Goal: Answer question/provide support: Answer question/provide support

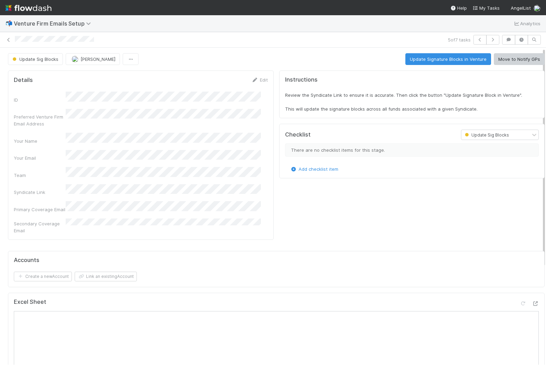
click at [33, 8] on img at bounding box center [29, 8] width 46 height 12
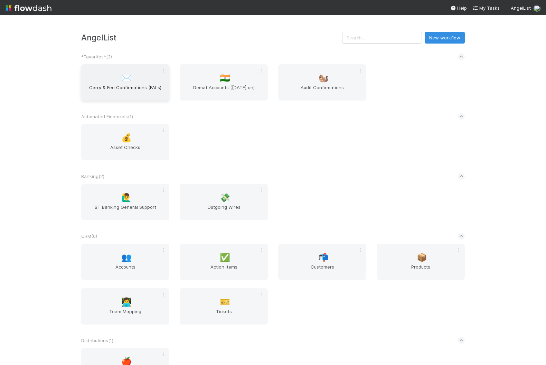
click at [103, 91] on span "Carry & Fee Confirmations (FALs)" at bounding box center [125, 91] width 83 height 14
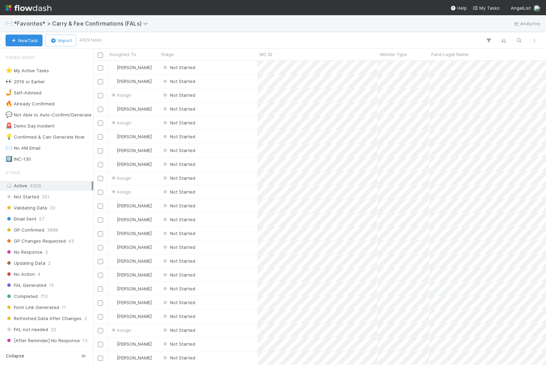
scroll to position [297, 447]
click at [521, 40] on icon "button" at bounding box center [519, 40] width 7 height 6
type input "movement"
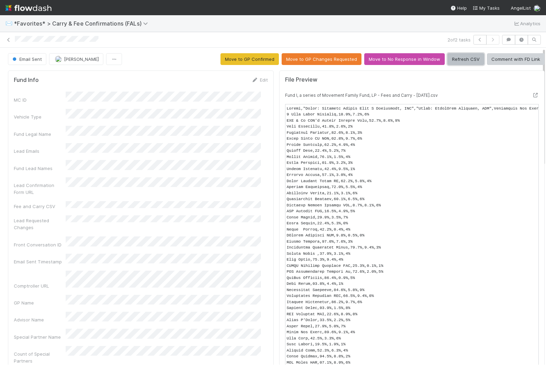
click at [462, 62] on button "Refresh CSV" at bounding box center [466, 59] width 37 height 12
click at [9, 40] on icon at bounding box center [8, 40] width 7 height 4
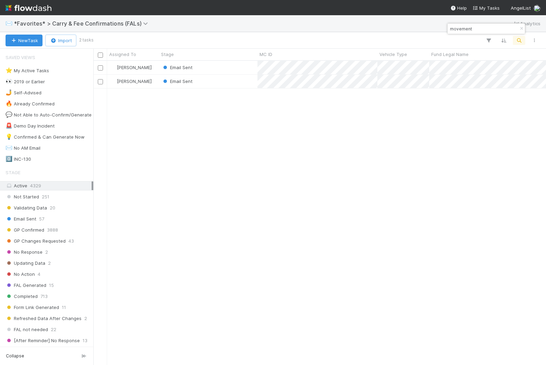
scroll to position [297, 447]
click at [228, 84] on div "Email Sent" at bounding box center [208, 81] width 99 height 13
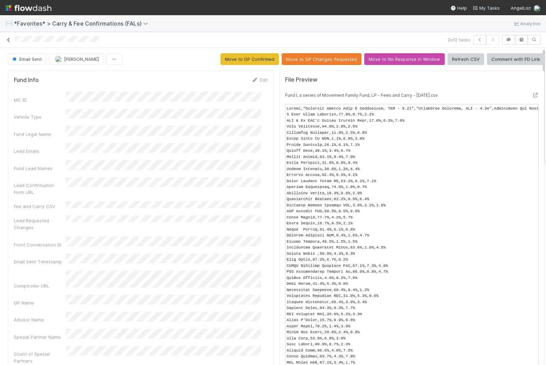
click at [10, 38] on icon at bounding box center [8, 40] width 7 height 4
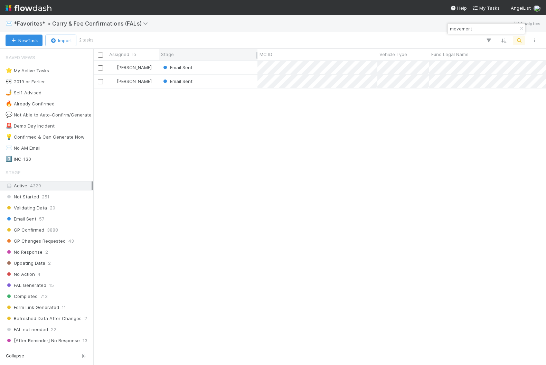
scroll to position [297, 447]
click at [210, 71] on div "Email Sent" at bounding box center [208, 67] width 99 height 13
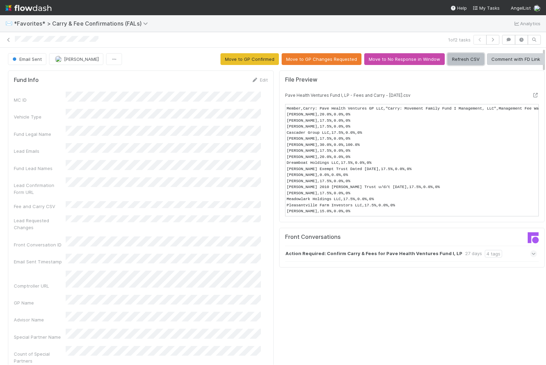
click at [460, 58] on button "Refresh CSV" at bounding box center [466, 59] width 37 height 12
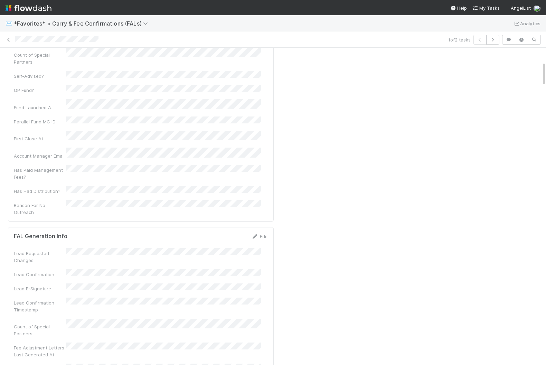
scroll to position [472, 0]
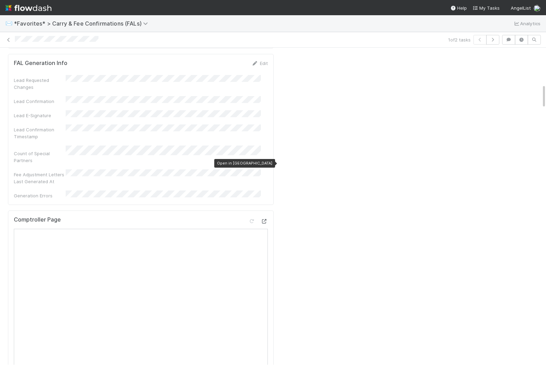
click at [261, 219] on icon at bounding box center [264, 221] width 7 height 4
click at [20, 7] on img at bounding box center [29, 8] width 46 height 12
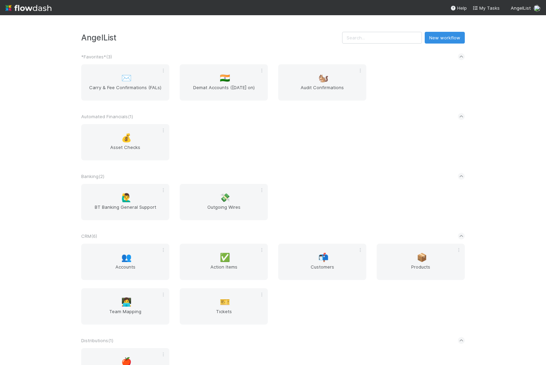
click at [237, 133] on div "💰 Asset Checks" at bounding box center [273, 146] width 394 height 45
click at [390, 39] on input "text" at bounding box center [382, 38] width 80 height 12
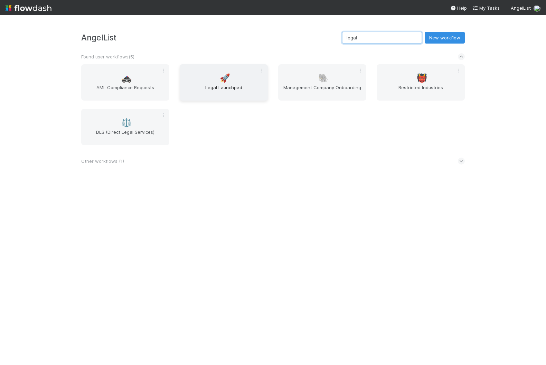
type input "legal"
click at [233, 92] on span "Legal Launchpad" at bounding box center [224, 91] width 83 height 14
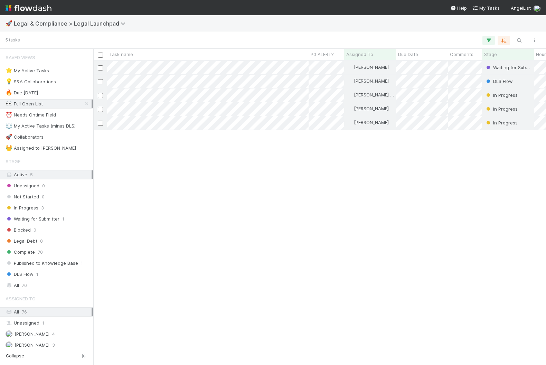
scroll to position [297, 447]
click at [519, 39] on icon "button" at bounding box center [519, 40] width 7 height 6
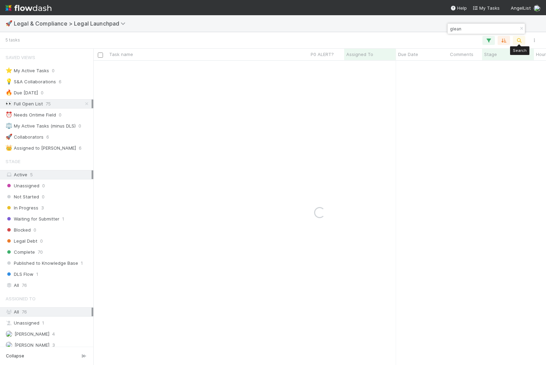
type input "glean"
click at [59, 288] on div "All 76" at bounding box center [49, 285] width 86 height 9
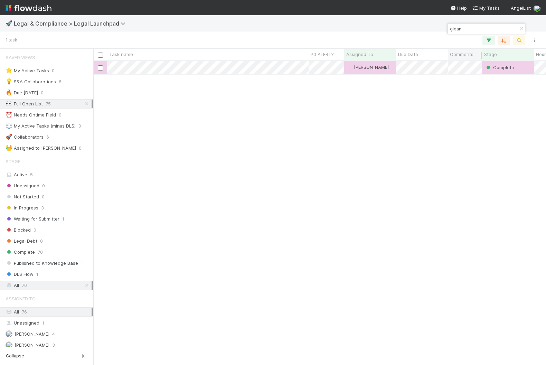
scroll to position [297, 447]
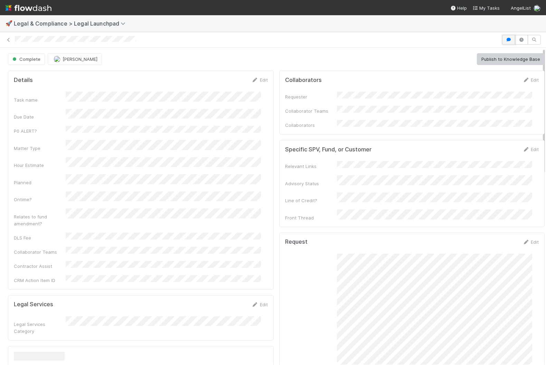
click at [506, 40] on icon "button" at bounding box center [509, 40] width 7 height 4
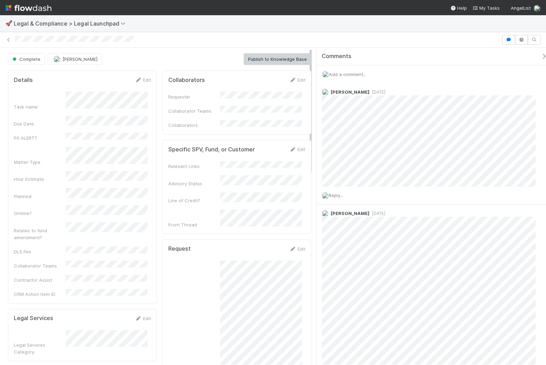
click at [361, 76] on span "Add a comment..." at bounding box center [347, 75] width 37 height 6
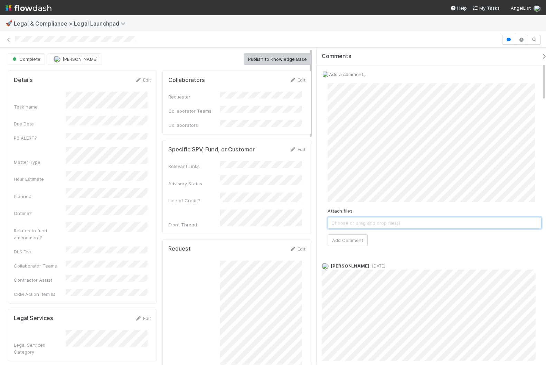
click at [409, 222] on span "Choose or drag and drop file(s)" at bounding box center [434, 223] width 213 height 11
click at [361, 238] on button "Add Comment" at bounding box center [348, 241] width 40 height 12
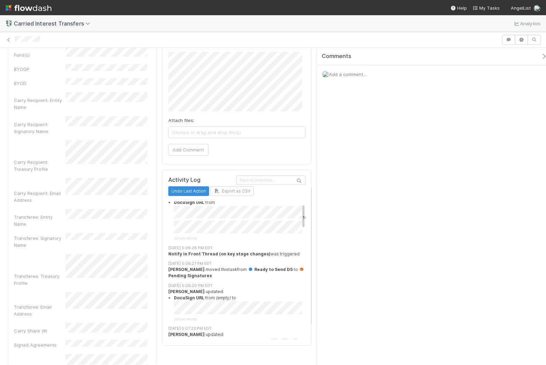
scroll to position [21, 0]
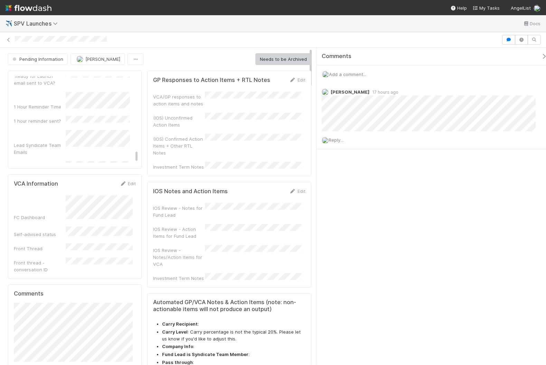
scroll to position [1894, 0]
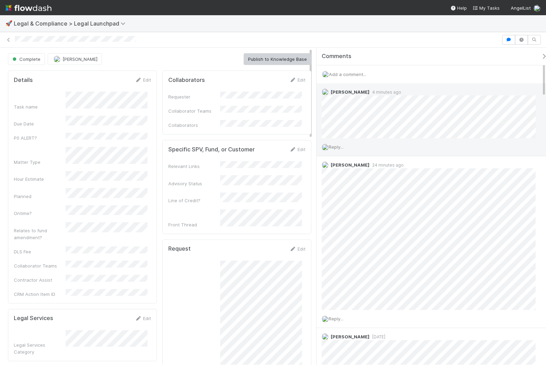
click at [341, 147] on span "Reply..." at bounding box center [336, 147] width 15 height 6
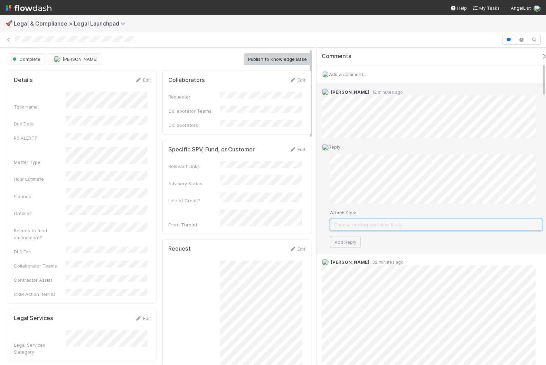
click at [340, 228] on span "Choose or drag and drop file(s)" at bounding box center [437, 224] width 212 height 11
click at [356, 241] on button "Add Reply" at bounding box center [345, 242] width 31 height 12
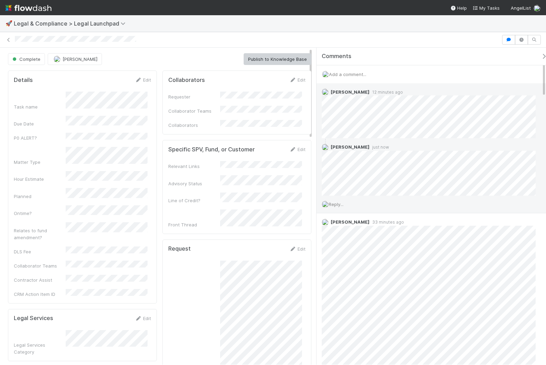
click at [342, 203] on span "Reply..." at bounding box center [336, 205] width 15 height 6
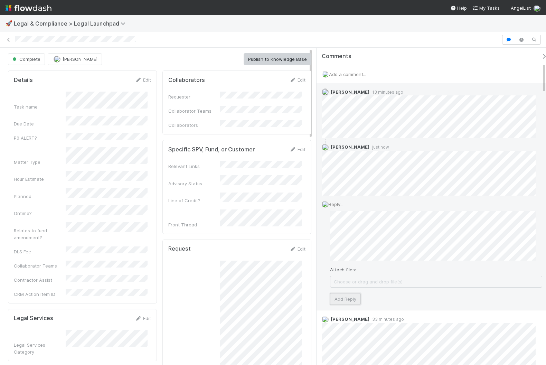
click at [355, 301] on button "Add Reply" at bounding box center [345, 299] width 31 height 12
